Goal: Task Accomplishment & Management: Use online tool/utility

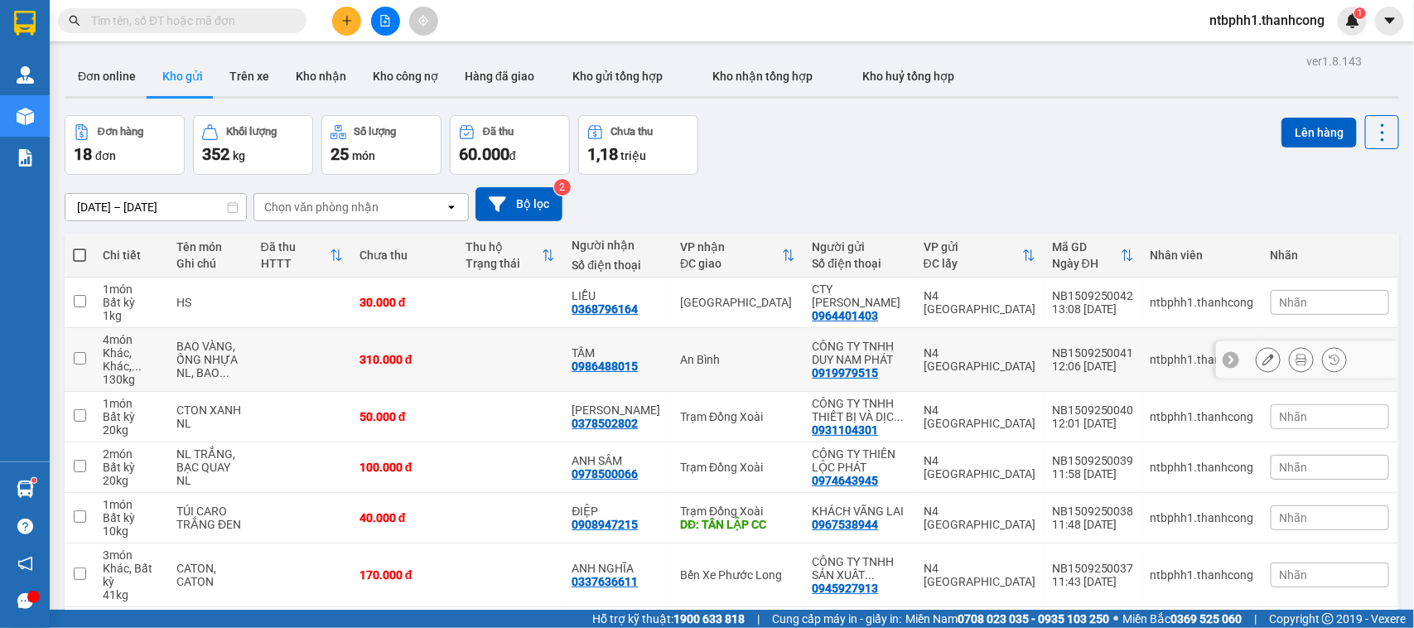
scroll to position [283, 0]
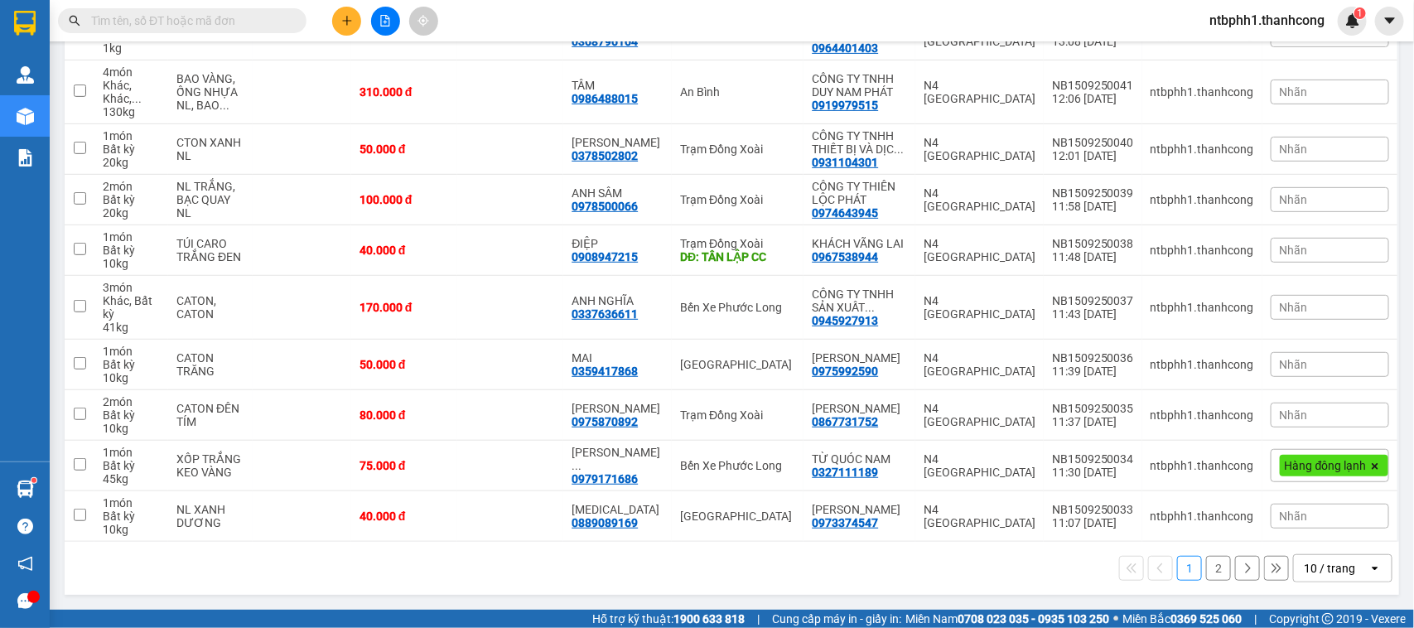
click at [1206, 573] on button "2" at bounding box center [1218, 568] width 25 height 25
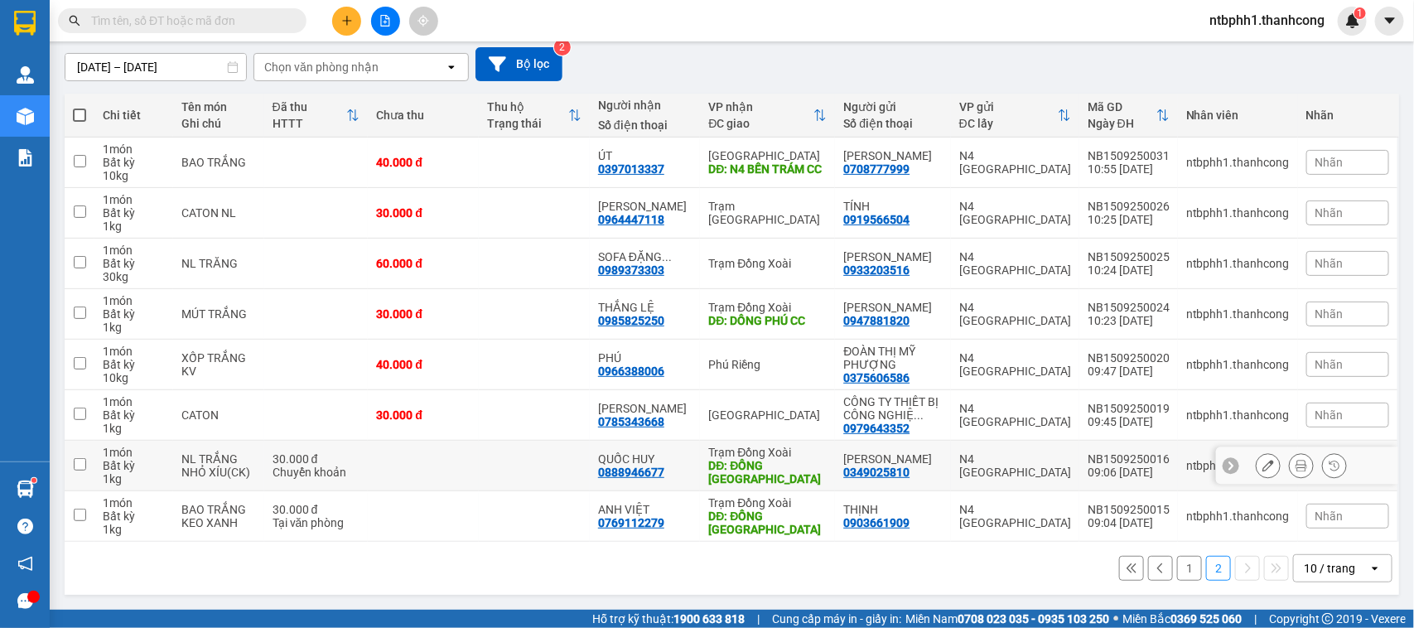
scroll to position [142, 0]
click at [664, 522] on div "0769112279" at bounding box center [631, 522] width 66 height 13
click at [689, 522] on div "ANH VIỆT 0769112279" at bounding box center [645, 516] width 94 height 27
checkbox input "false"
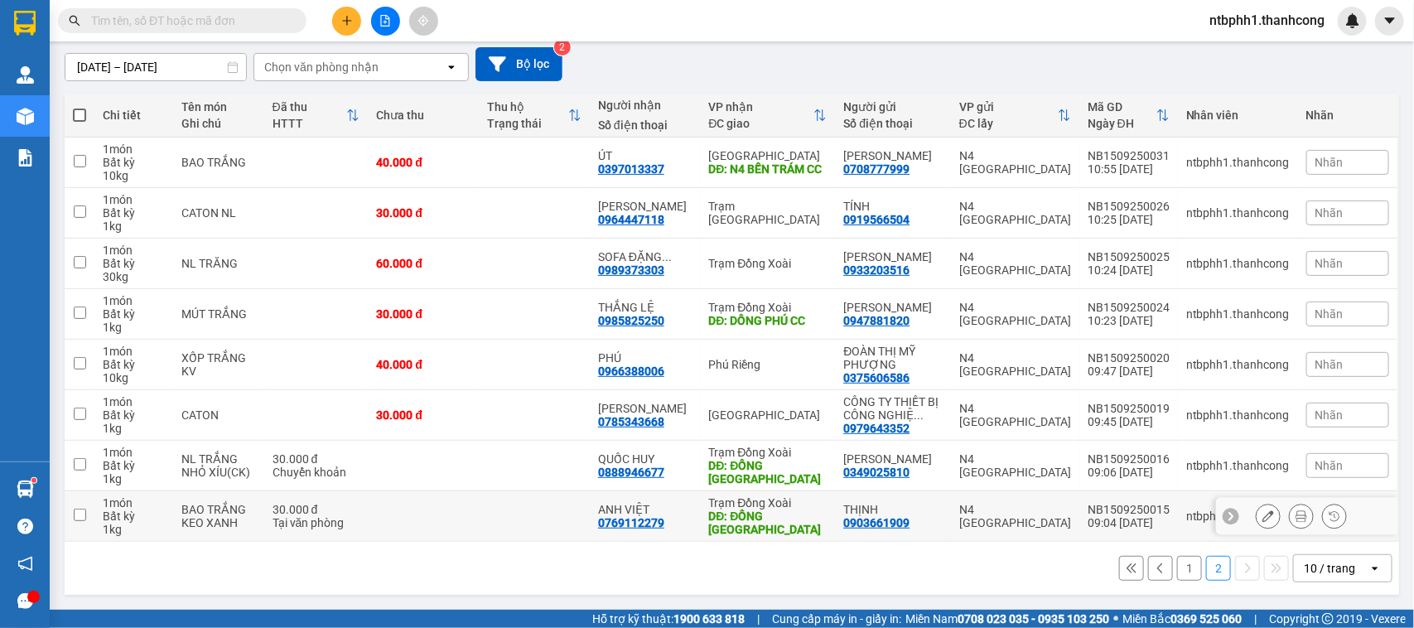
click at [661, 529] on div "0769112279" at bounding box center [631, 522] width 66 height 13
click at [657, 529] on div "0769112279" at bounding box center [631, 522] width 66 height 13
